Goal: Transaction & Acquisition: Book appointment/travel/reservation

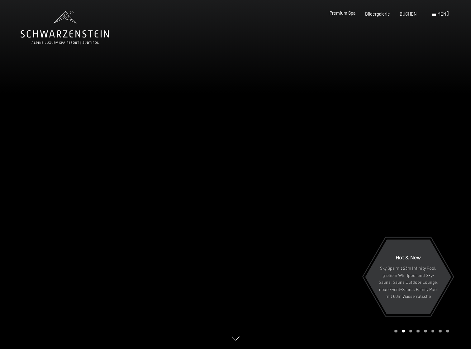
click at [347, 14] on span "Premium Spa" at bounding box center [343, 12] width 26 height 5
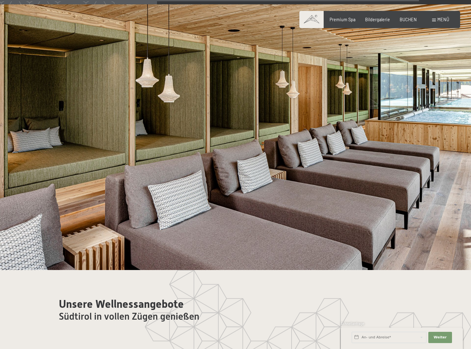
scroll to position [3118, 0]
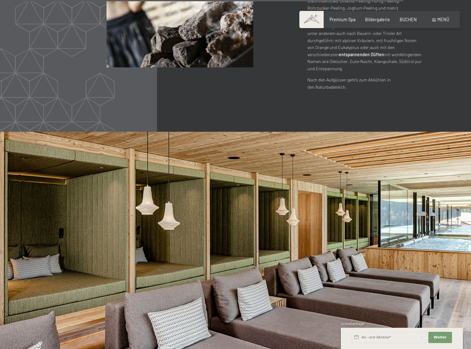
click at [439, 20] on span "Menü" at bounding box center [444, 19] width 12 height 5
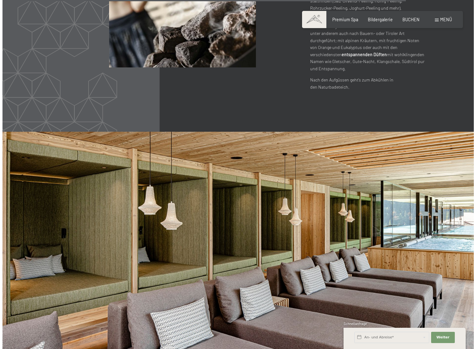
scroll to position [3126, 0]
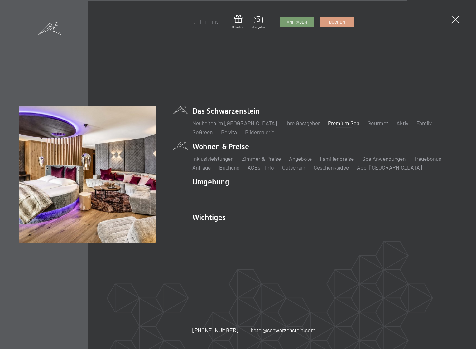
click at [209, 150] on li "Wohnen & Preise Inklusivleistungen Zimmer & Preise Liste Angebote Liste Familie…" at bounding box center [324, 156] width 265 height 30
click at [221, 161] on link "Inklusivleistungen" at bounding box center [212, 158] width 41 height 7
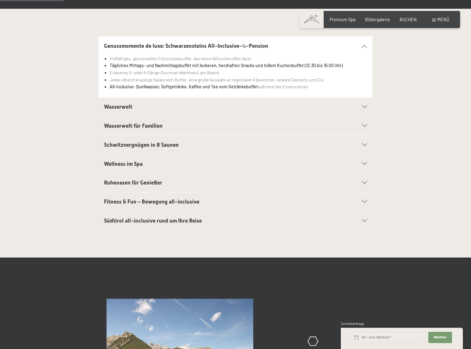
scroll to position [125, 0]
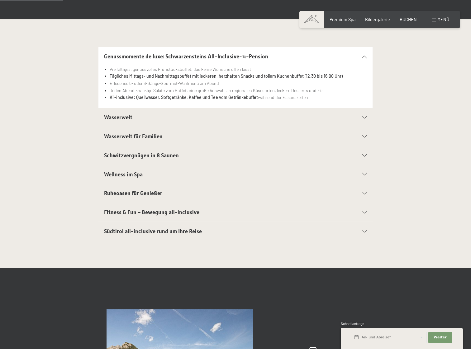
click at [365, 230] on icon at bounding box center [364, 231] width 5 height 3
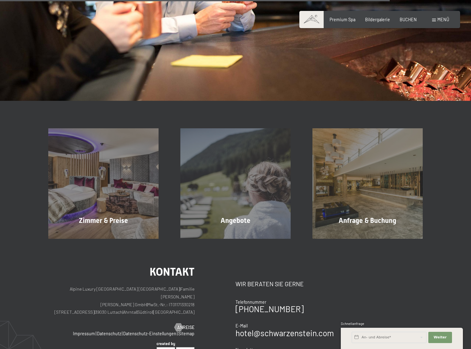
scroll to position [811, 0]
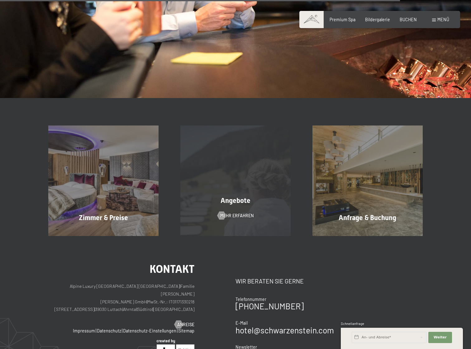
click at [236, 202] on span "Angebote" at bounding box center [236, 200] width 30 height 8
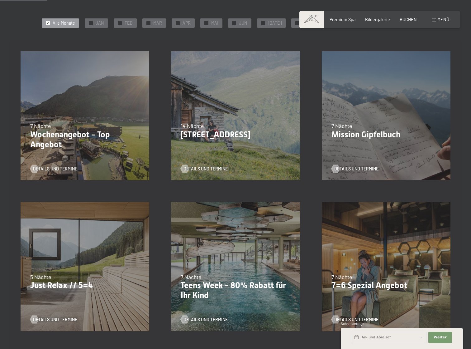
scroll to position [94, 0]
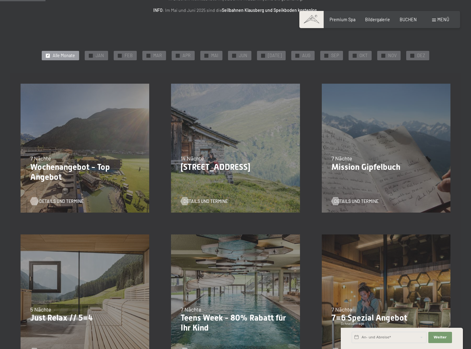
click at [61, 201] on span "Details und Termine" at bounding box center [61, 201] width 44 height 6
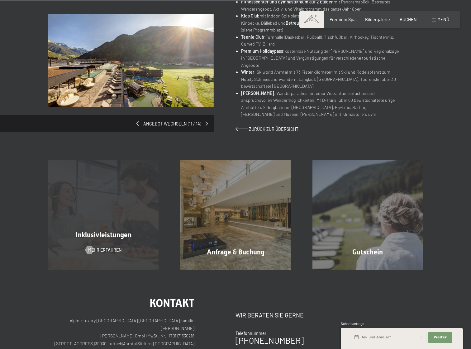
scroll to position [343, 0]
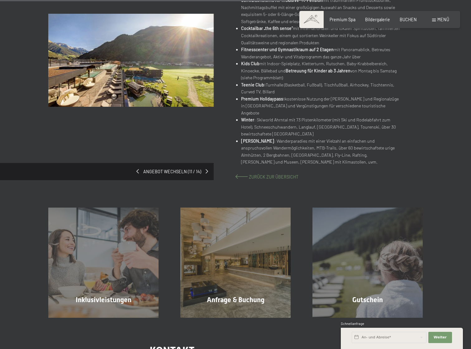
click at [254, 174] on span "Zurück zur Übersicht" at bounding box center [274, 176] width 50 height 5
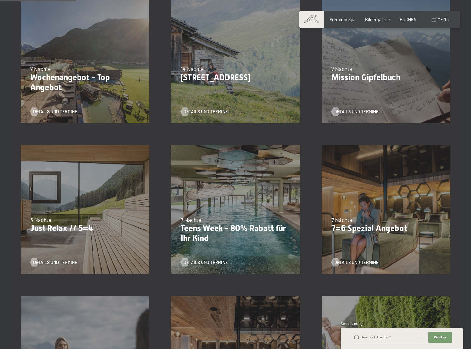
scroll to position [249, 0]
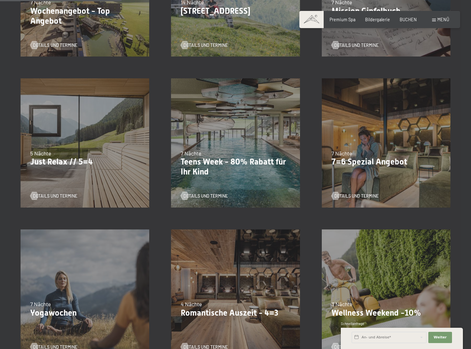
click at [76, 178] on div "18.09.–03.10.2025 21.12.–26.12.2025 04.01.–23.01.2026 08.03.–27.03.2026 08.11.–…" at bounding box center [85, 142] width 151 height 151
click at [62, 194] on span "Details und Termine" at bounding box center [61, 196] width 44 height 6
